Goal: Communication & Community: Ask a question

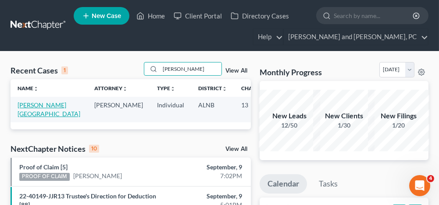
type input "[PERSON_NAME]"
click at [27, 103] on link "[PERSON_NAME][GEOGRAPHIC_DATA]" at bounding box center [49, 109] width 63 height 16
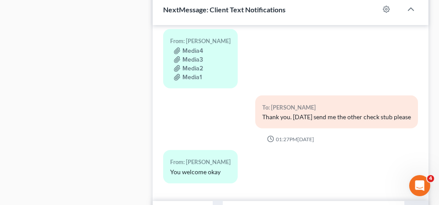
scroll to position [702, 0]
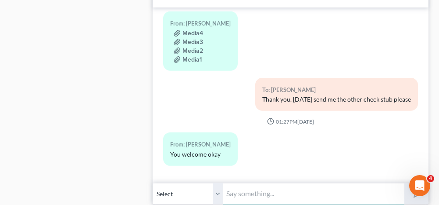
click at [266, 183] on input "text" at bounding box center [313, 194] width 181 height 22
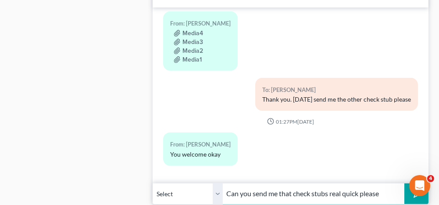
click at [329, 183] on input "Can you send me that check stubs real quick please" at bounding box center [313, 194] width 181 height 22
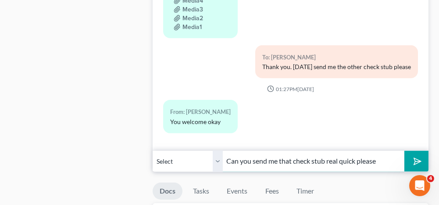
scroll to position [746, 0]
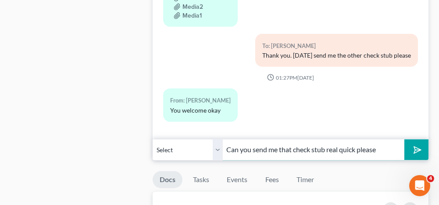
type input "Can you send me that check stub real quick please"
click at [417, 143] on icon "submit" at bounding box center [416, 149] width 12 height 12
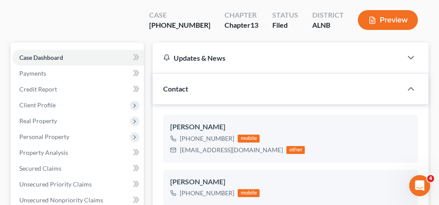
scroll to position [0, 0]
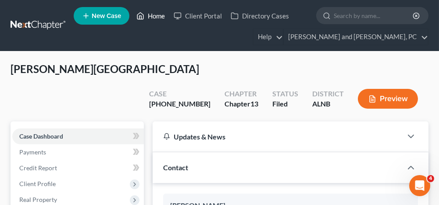
click at [156, 17] on link "Home" at bounding box center [150, 16] width 37 height 16
